Goal: Task Accomplishment & Management: Manage account settings

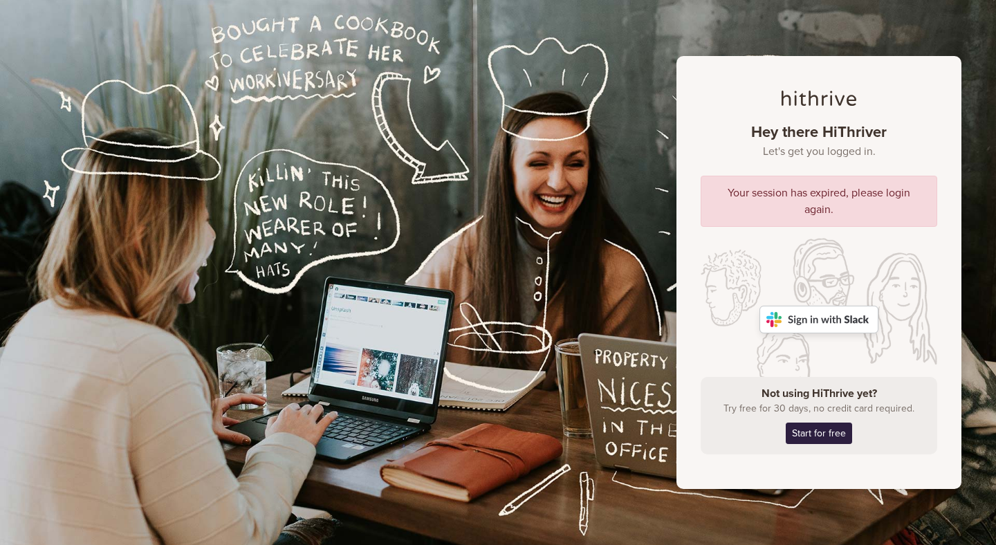
click at [827, 317] on img at bounding box center [819, 320] width 119 height 28
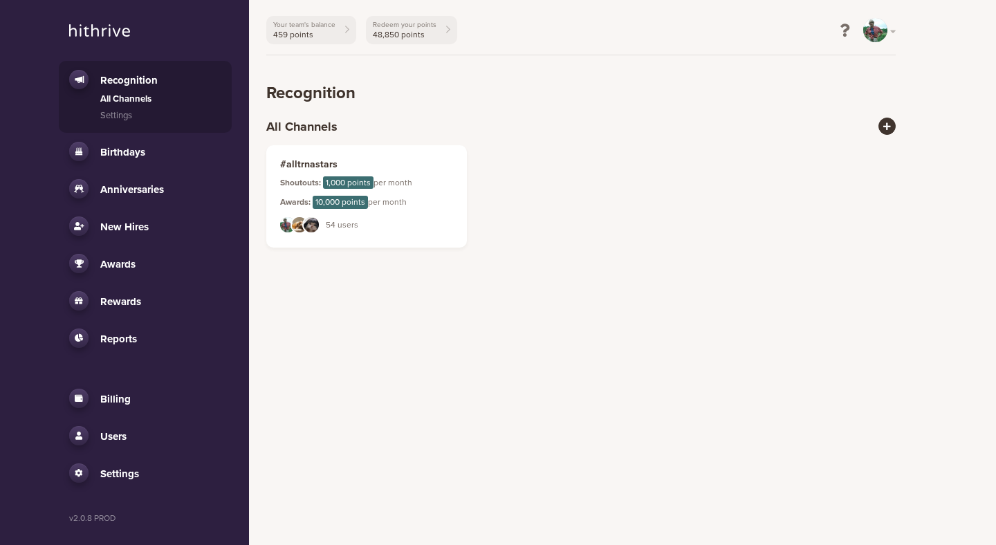
click at [133, 441] on link "Users" at bounding box center [145, 435] width 152 height 19
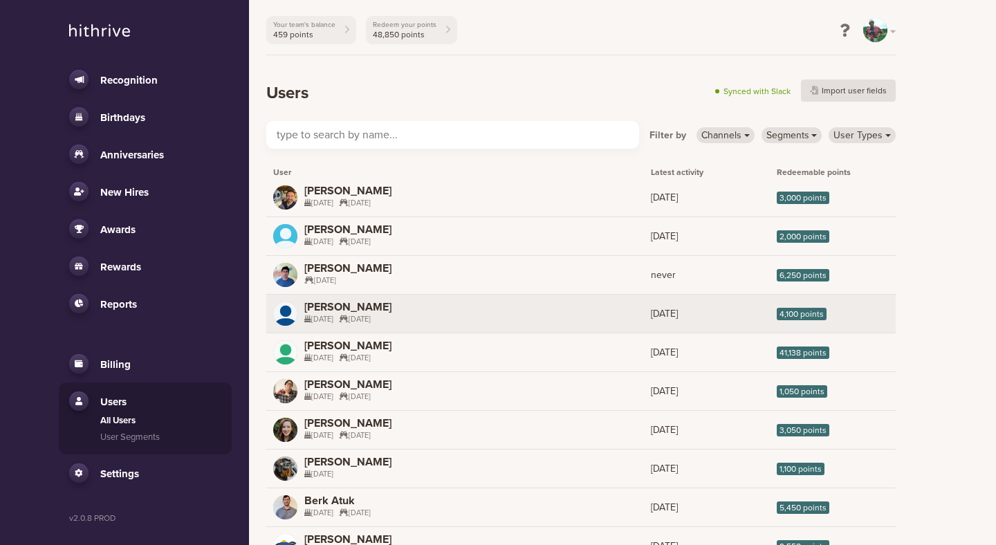
scroll to position [17, 0]
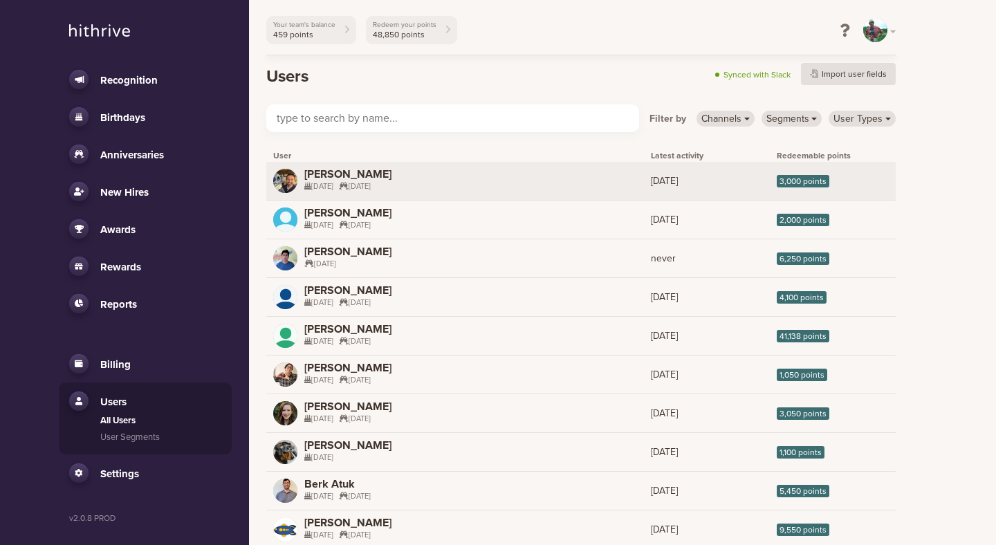
click at [484, 185] on link "AW [PERSON_NAME] [DATE] [DATE] [DATE] 3,000 points" at bounding box center [581, 181] width 630 height 38
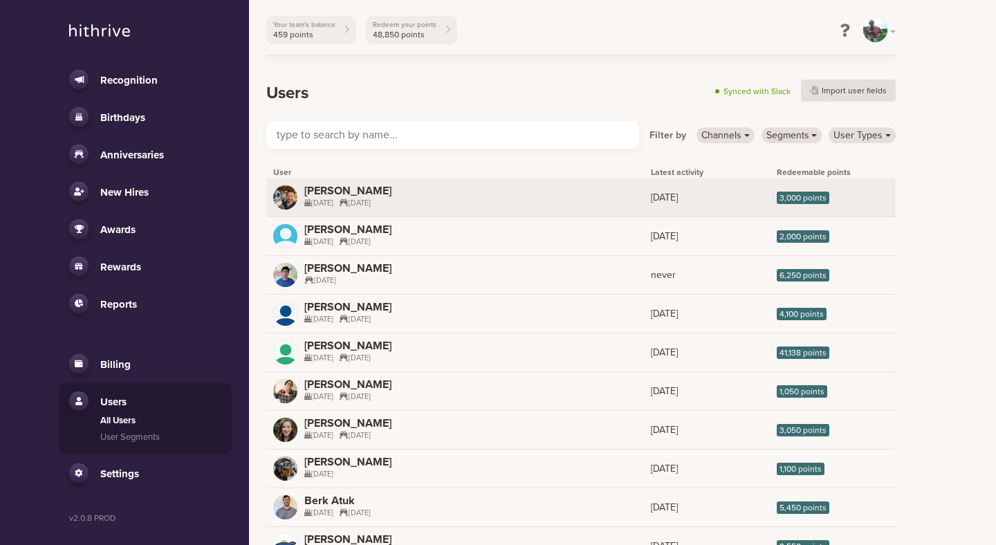
select select "4"
select select "28"
select select "2"
select select "13"
select select "2023"
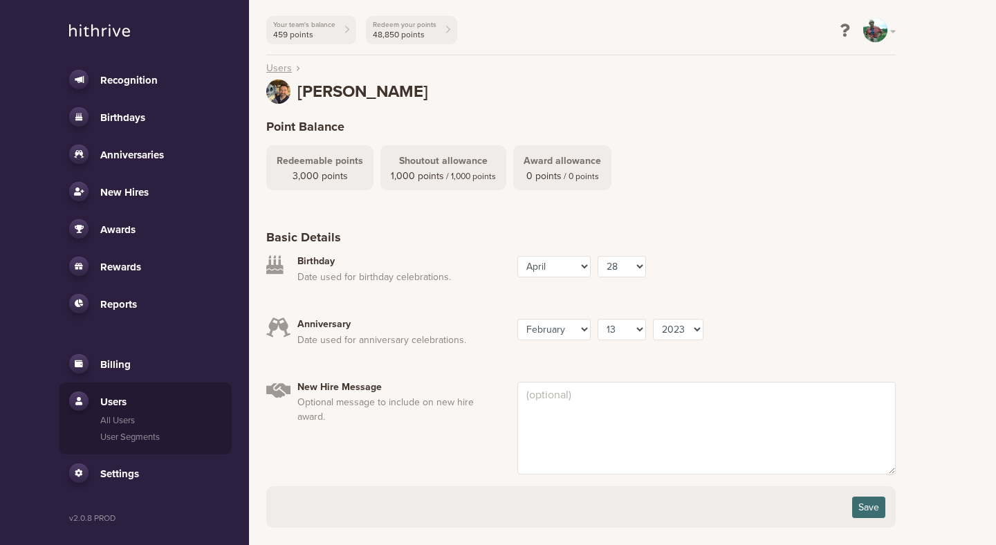
click at [281, 63] on link "Users" at bounding box center [279, 68] width 26 height 15
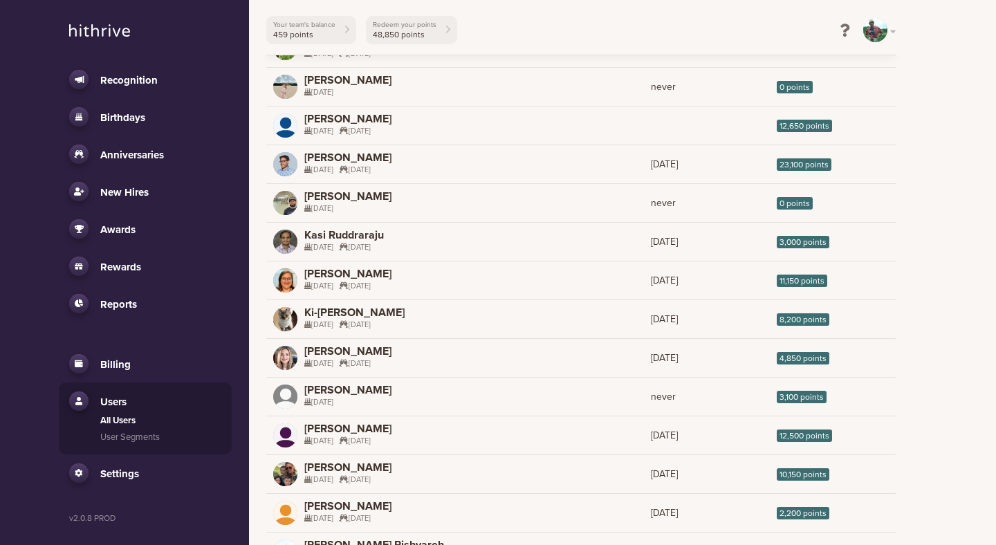
scroll to position [1114, 0]
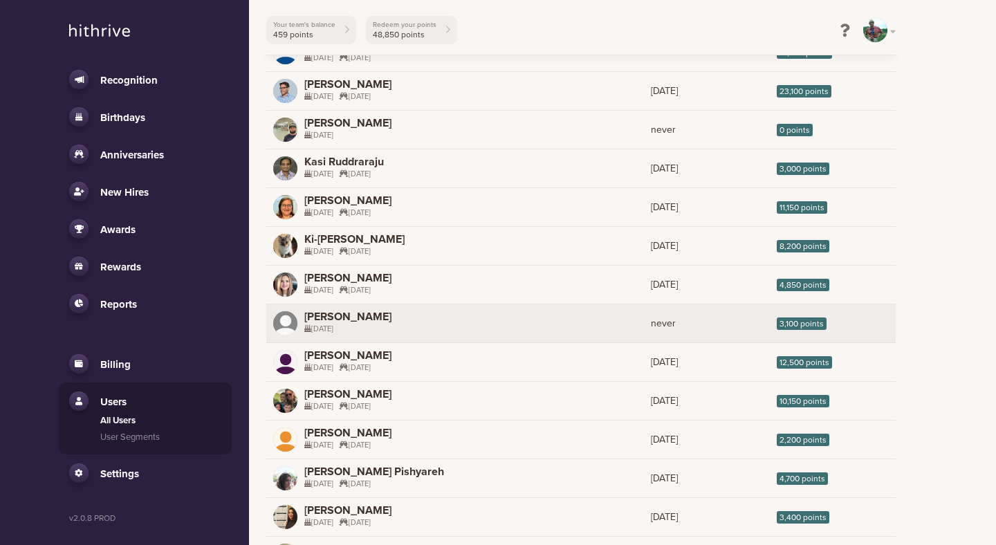
click at [583, 327] on link "LA [PERSON_NAME] [DATE] never 3,100 points" at bounding box center [581, 323] width 630 height 38
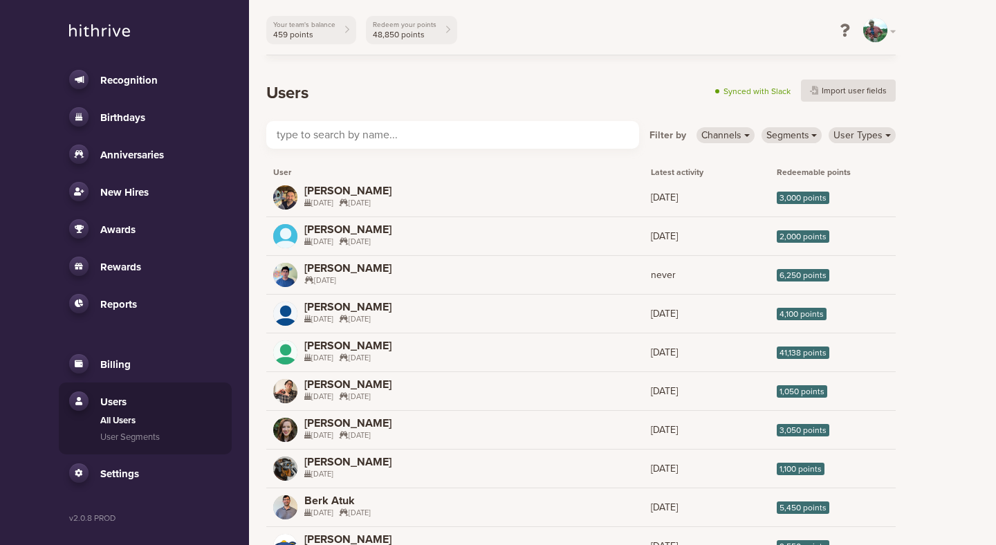
select select "12"
select select "2"
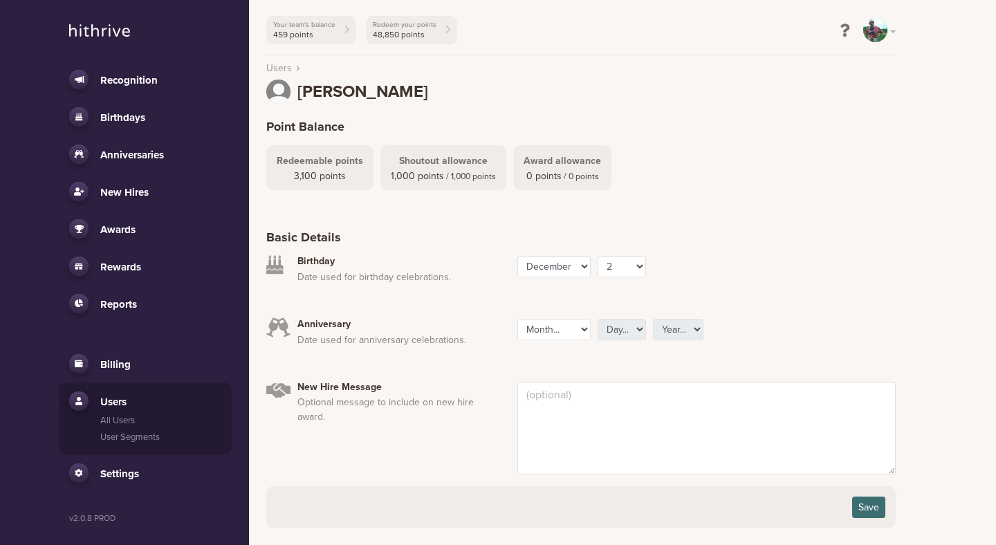
click at [318, 163] on label "Redeemable points" at bounding box center [320, 161] width 86 height 10
click at [127, 475] on span "Settings" at bounding box center [119, 474] width 39 height 12
